Goal: Communication & Community: Answer question/provide support

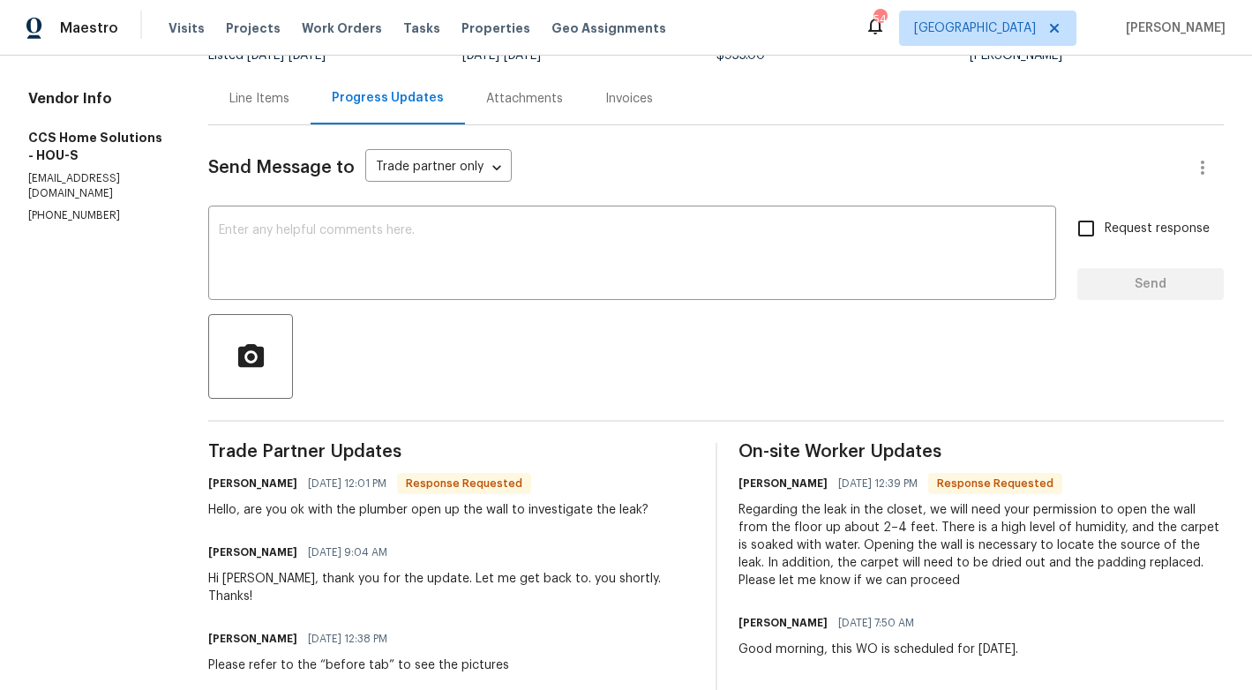
scroll to position [121, 0]
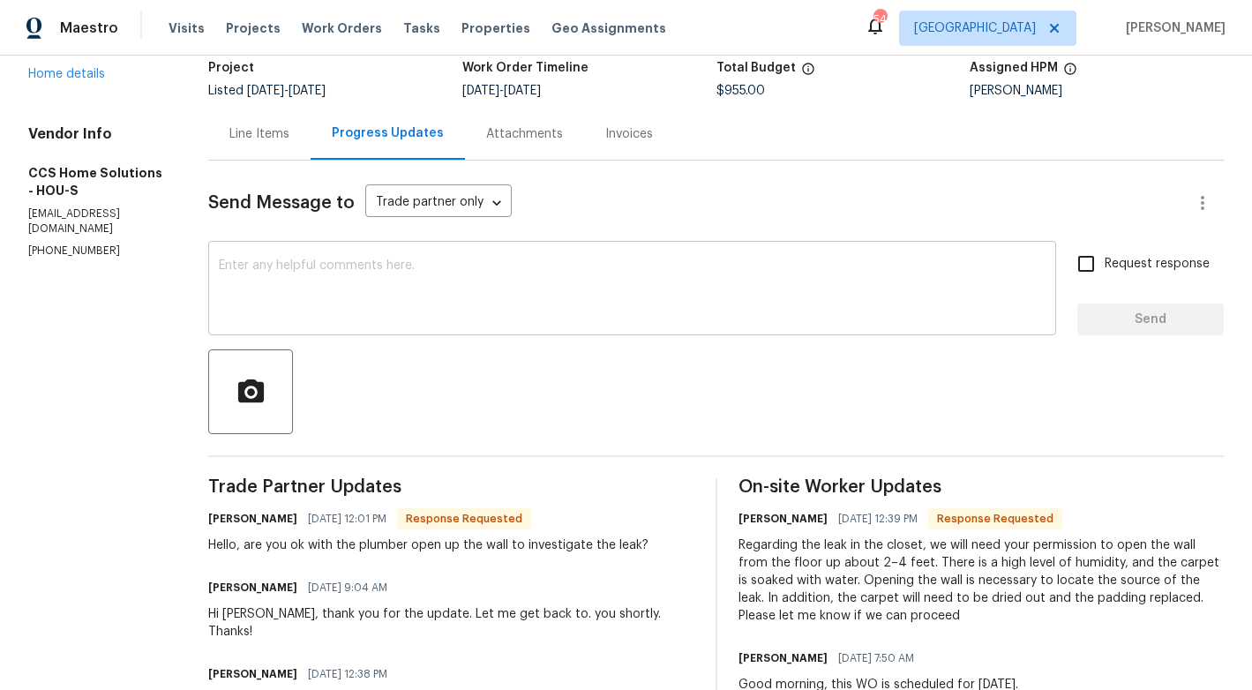
click at [365, 323] on div "x ​" at bounding box center [632, 290] width 848 height 90
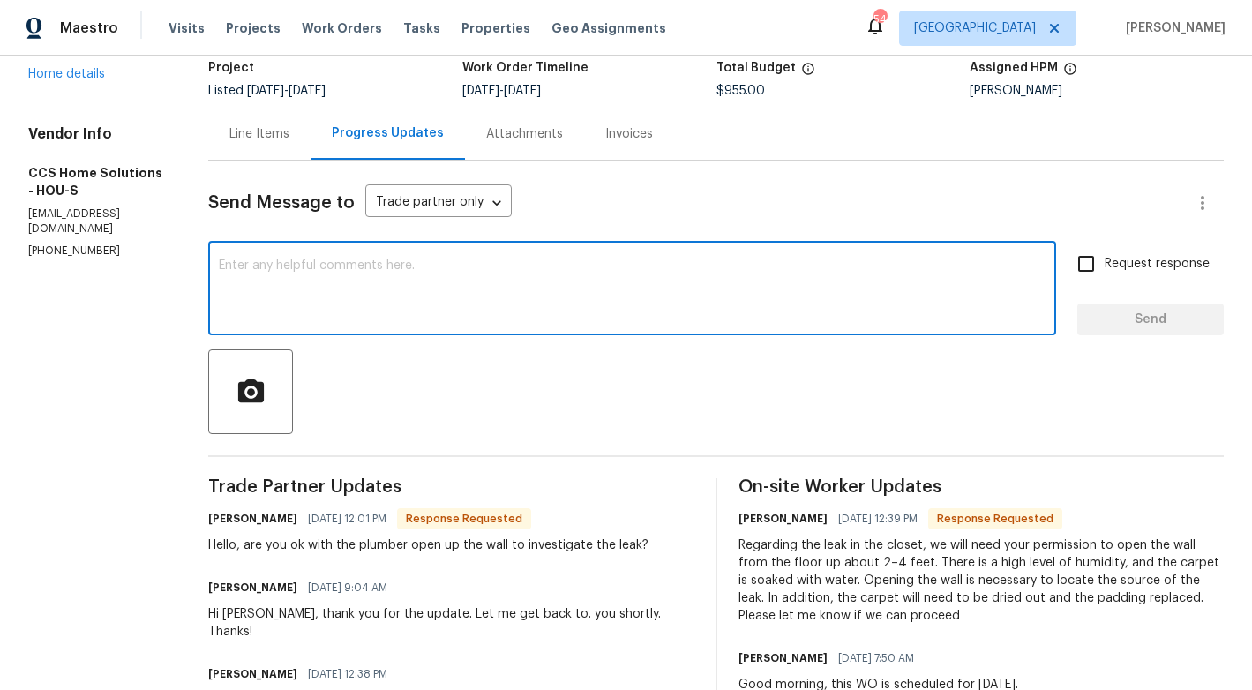
click at [222, 520] on h6 "[PERSON_NAME]" at bounding box center [252, 519] width 89 height 18
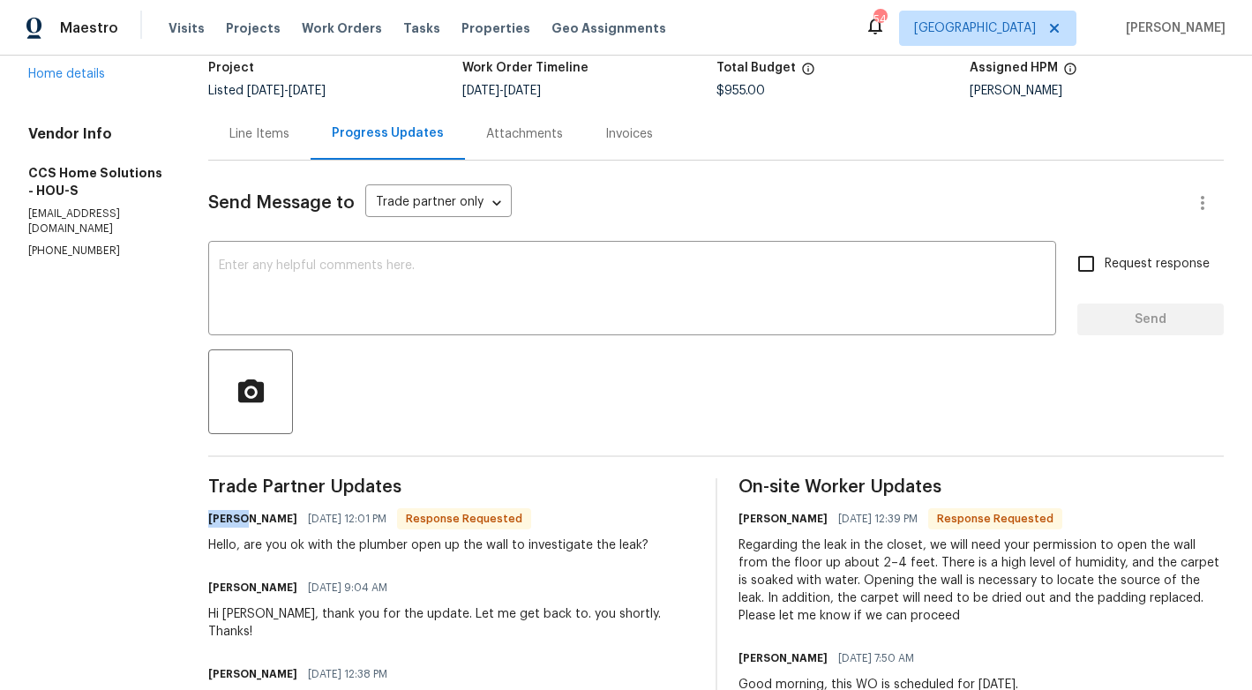
copy h6 "Julice"
click at [427, 314] on textarea at bounding box center [632, 290] width 827 height 62
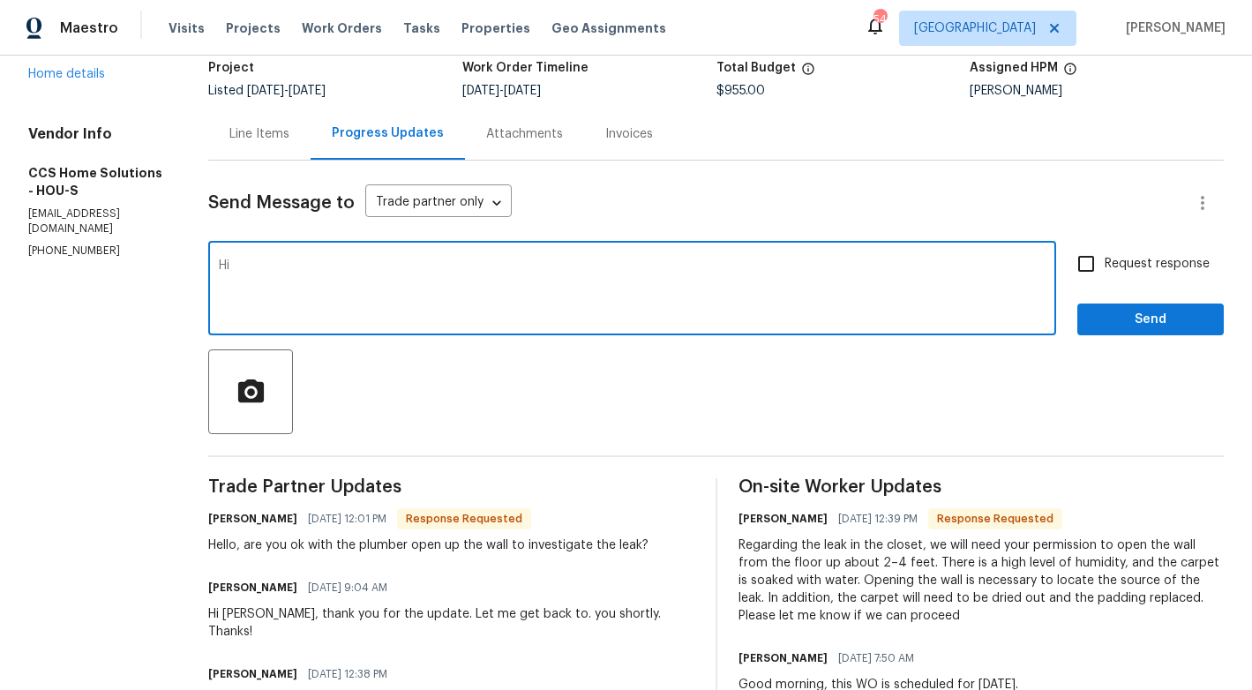
paste textarea "Julice"
click at [638, 266] on textarea "Hi [PERSON_NAME], apolagize for the delay . im awaiting updated from our br. on…" at bounding box center [632, 290] width 827 height 62
paste textarea "ogies for the delay. I am awaiting an update from our BR, and once I receive it…"
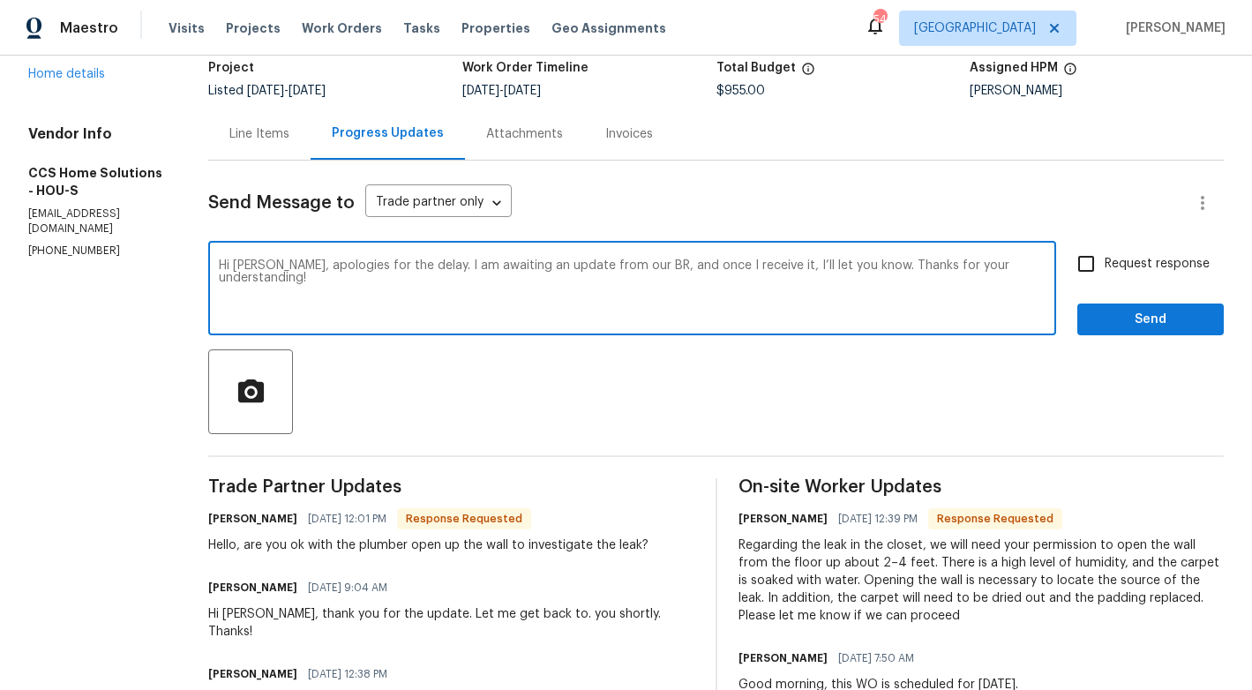
type textarea "Hi [PERSON_NAME], apologies for the delay. I am awaiting an update from our BR,…"
click at [1147, 318] on span "Send" at bounding box center [1150, 320] width 118 height 22
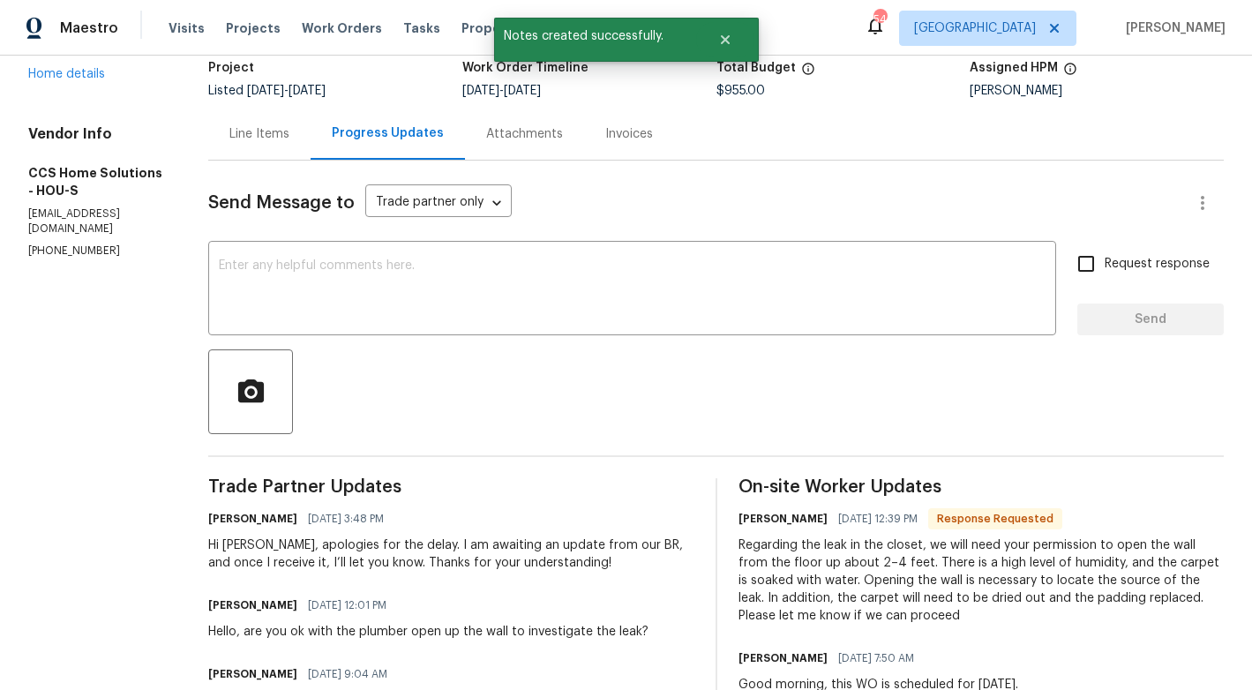
click at [277, 624] on div "Hello, are you ok with the plumber open up the wall to investigate the leak?" at bounding box center [428, 632] width 440 height 18
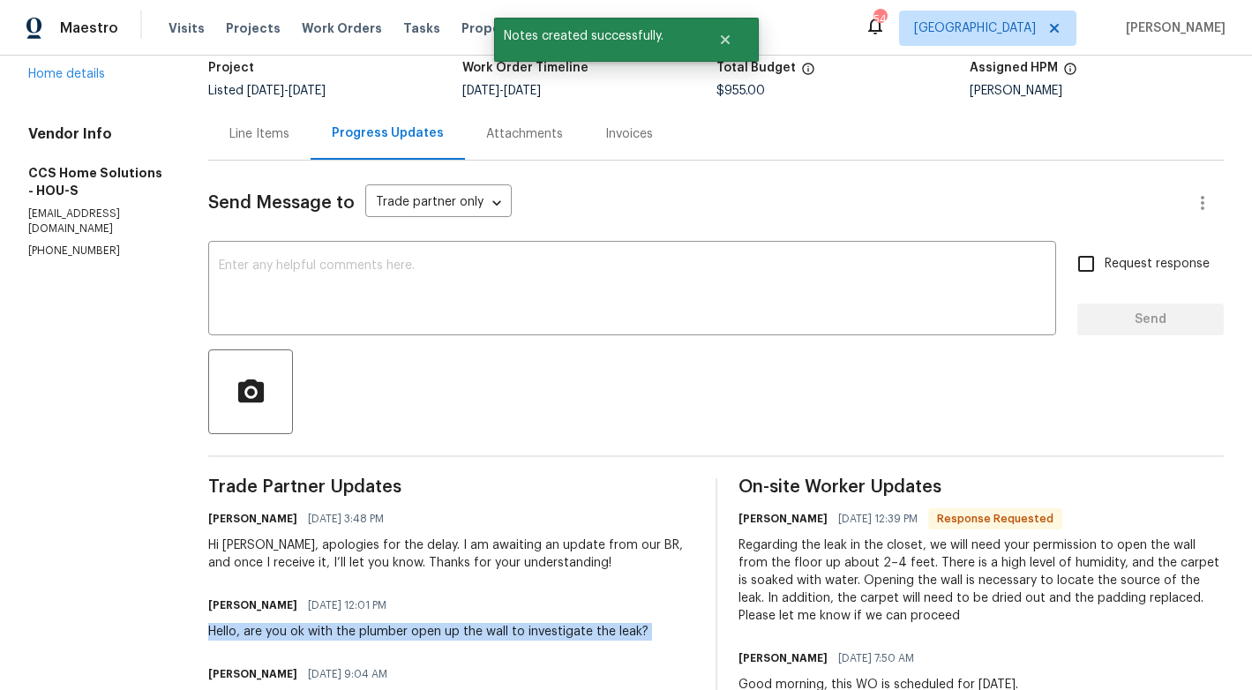
copy div "Hello, are you ok with the plumber open up the wall to investigate the leak?"
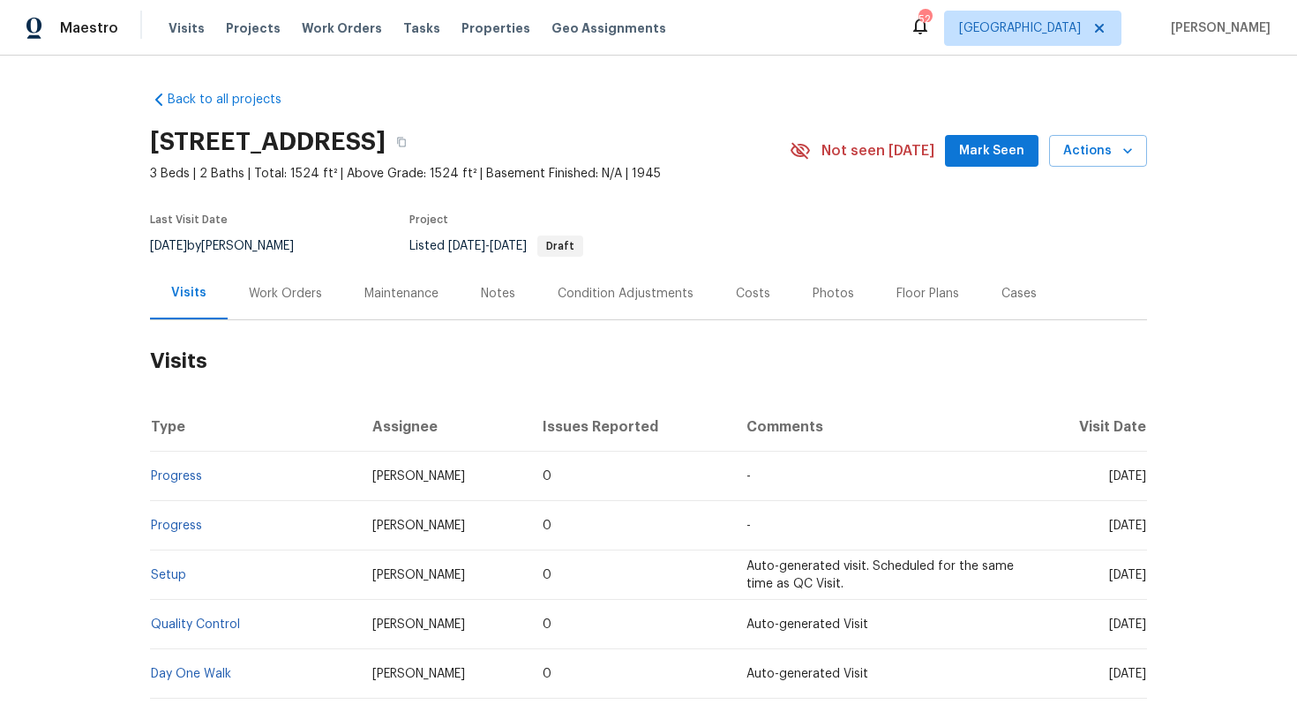
click at [300, 291] on div "Work Orders" at bounding box center [285, 294] width 73 height 18
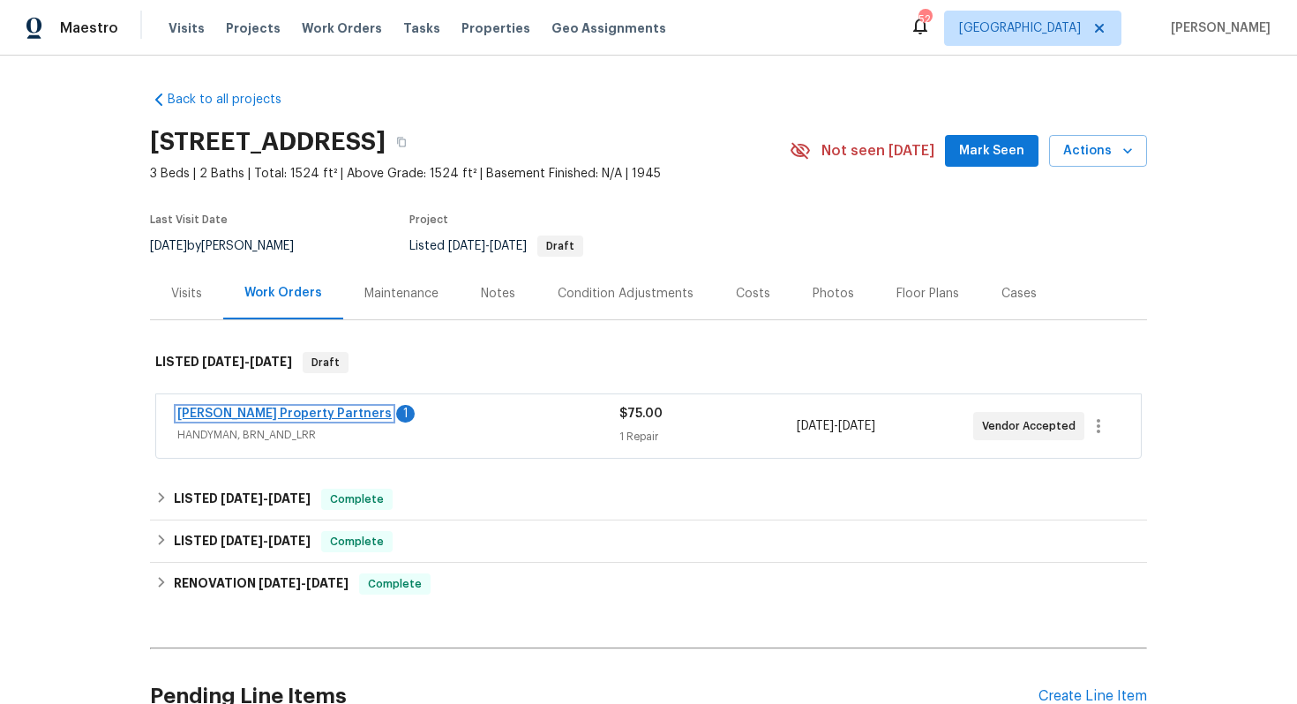
click at [249, 412] on link "Portillo Property Partners" at bounding box center [284, 414] width 214 height 12
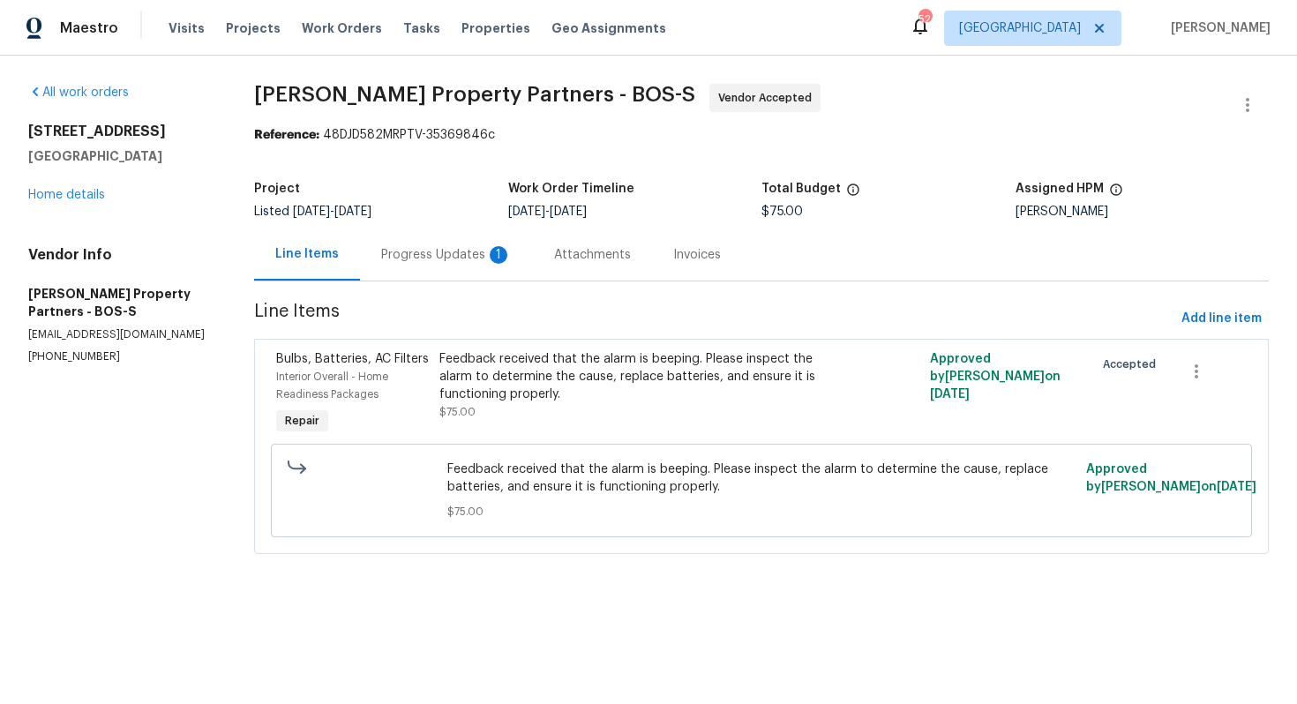
click at [437, 256] on div "Progress Updates 1" at bounding box center [446, 255] width 131 height 18
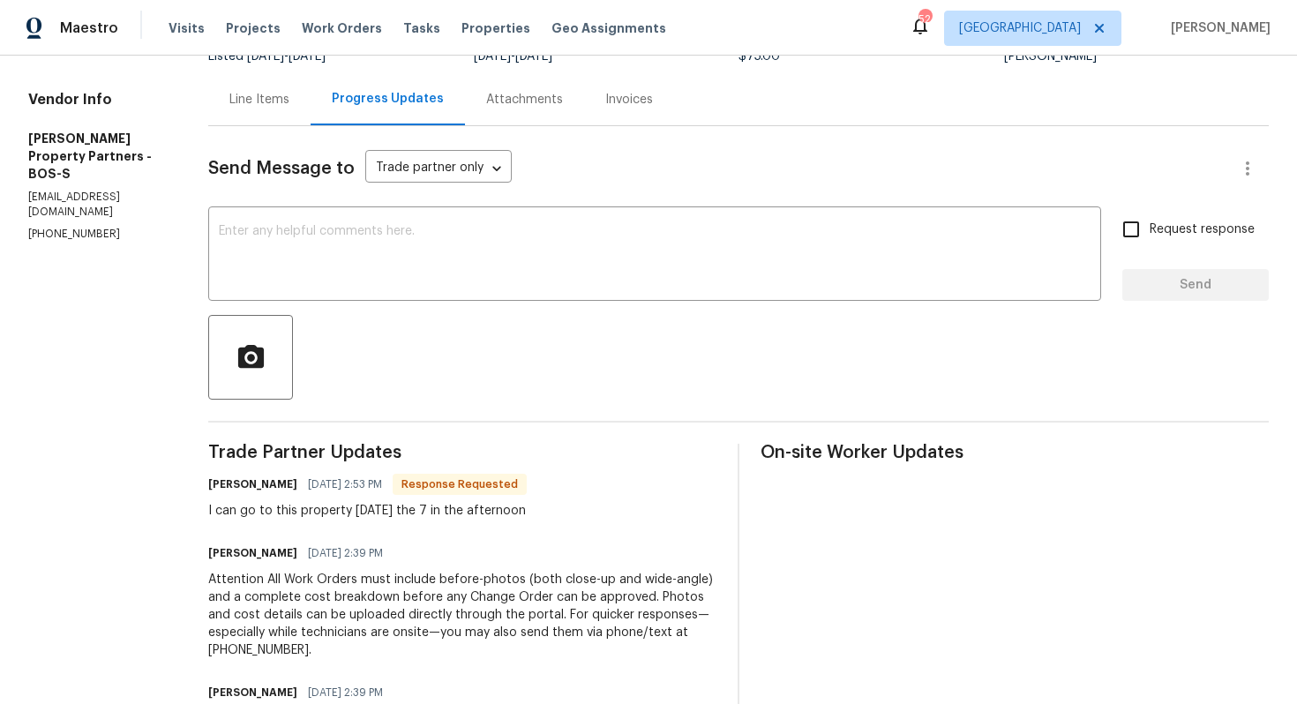
scroll to position [156, 0]
click at [297, 485] on h6 "Gabriel Portillo" at bounding box center [252, 484] width 89 height 18
click at [570, 405] on div "Send Message to Trade partner only Trade partner only ​ x ​ Request response Se…" at bounding box center [738, 463] width 1060 height 676
